Goal: Use online tool/utility: Utilize a website feature to perform a specific function

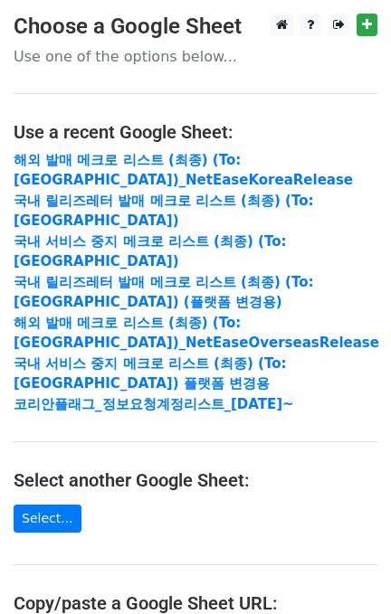
scroll to position [327, 0]
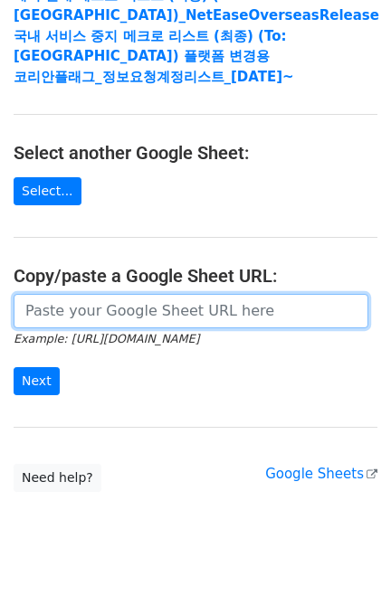
click at [112, 294] on input "url" at bounding box center [191, 311] width 355 height 34
paste input "[URL][DOMAIN_NAME]"
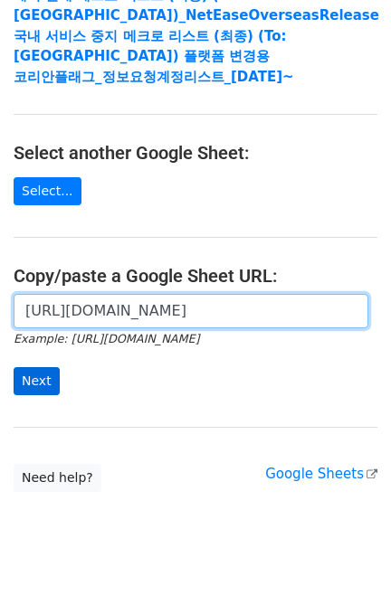
scroll to position [0, 431]
type input "[URL][DOMAIN_NAME]"
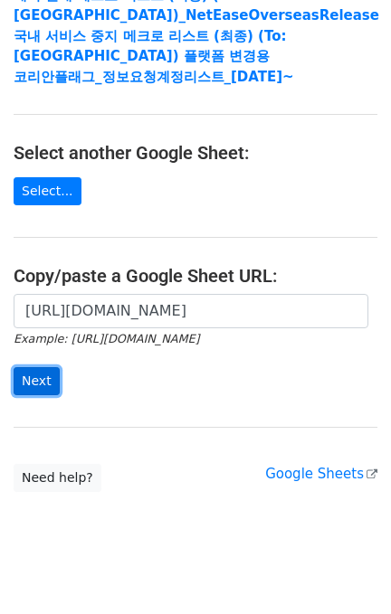
click at [43, 367] on input "Next" at bounding box center [37, 381] width 46 height 28
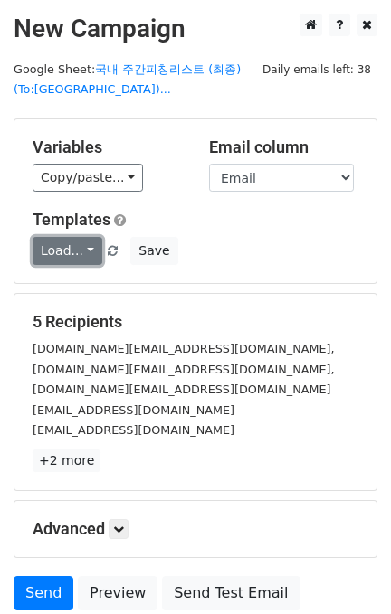
click at [68, 246] on link "Load..." at bounding box center [68, 251] width 70 height 28
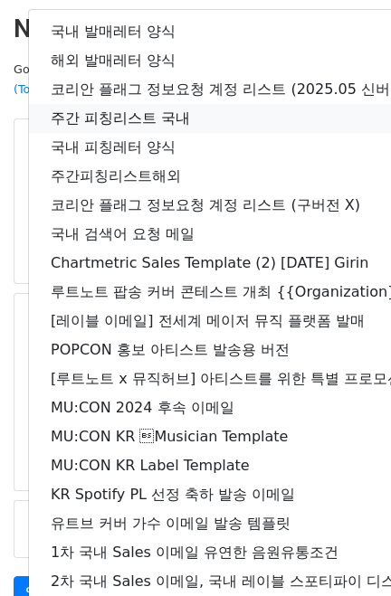
click at [177, 124] on link "주간 피칭리스트 국내" at bounding box center [319, 118] width 581 height 29
